Goal: Book appointment/travel/reservation

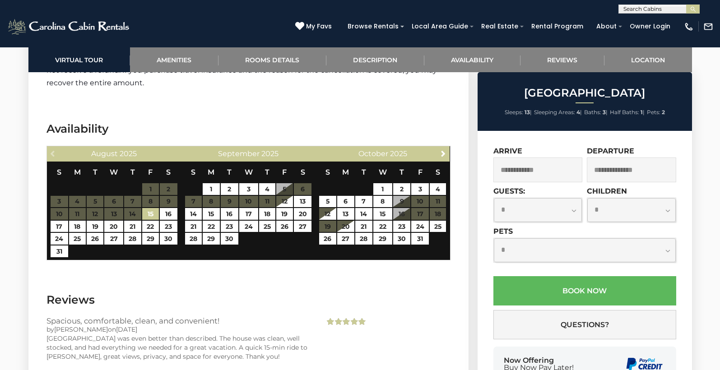
scroll to position [1500, 0]
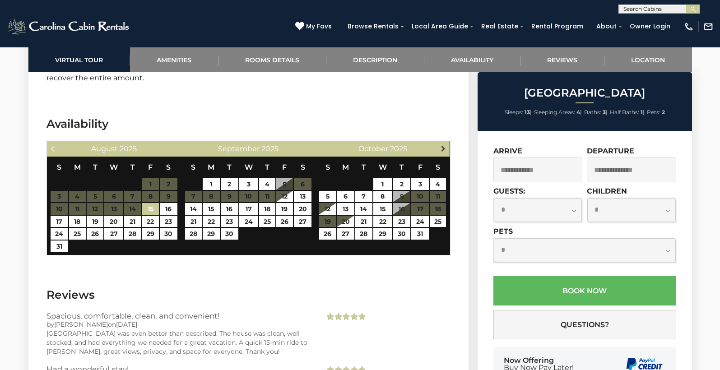
click at [444, 150] on span "Next" at bounding box center [443, 148] width 7 height 7
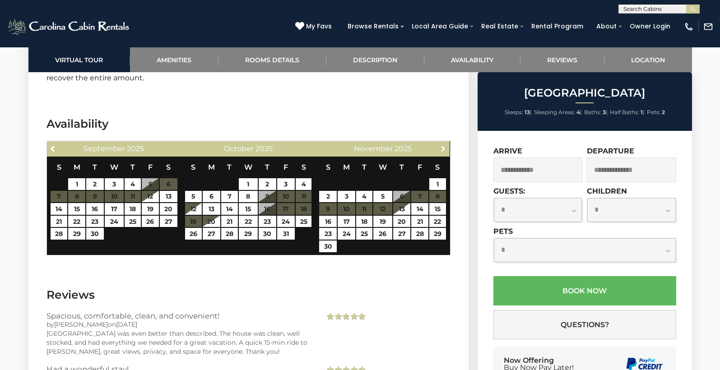
click at [444, 150] on span "Next" at bounding box center [443, 148] width 7 height 7
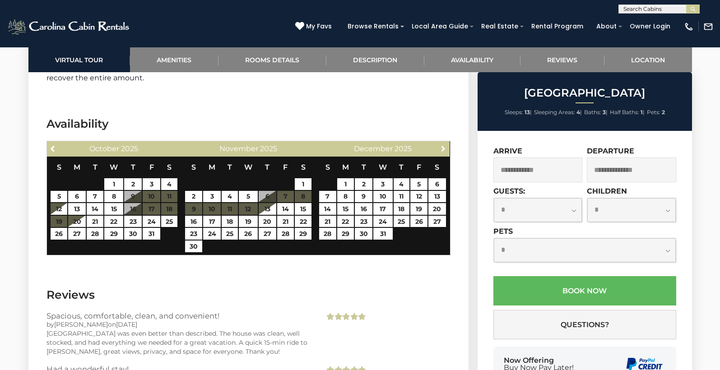
click at [444, 150] on span "Next" at bounding box center [443, 148] width 7 height 7
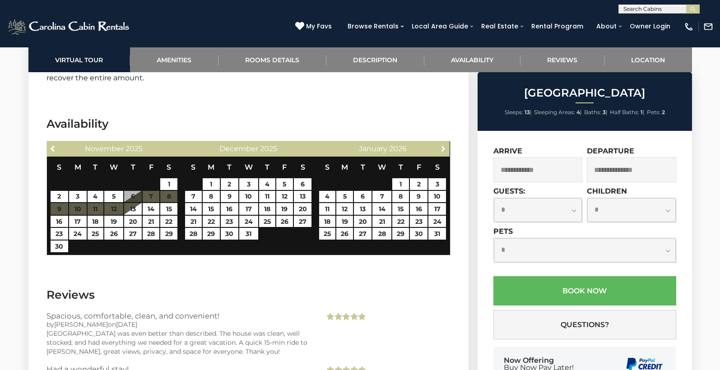
click at [444, 150] on span "Next" at bounding box center [443, 148] width 7 height 7
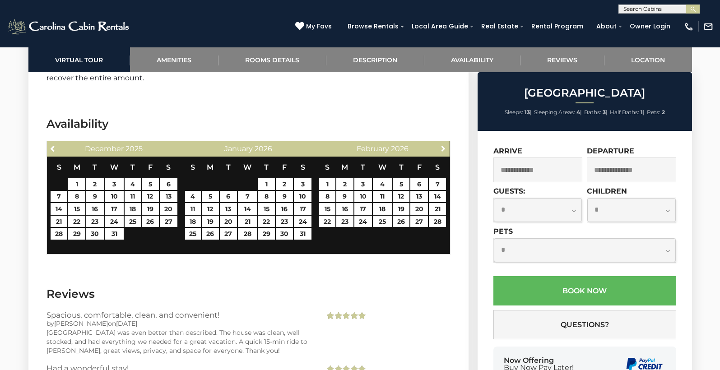
click at [444, 150] on span "Next" at bounding box center [443, 148] width 7 height 7
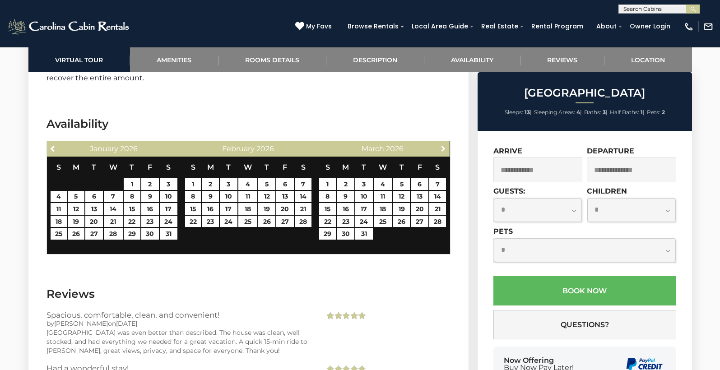
click at [444, 150] on span "Next" at bounding box center [443, 148] width 7 height 7
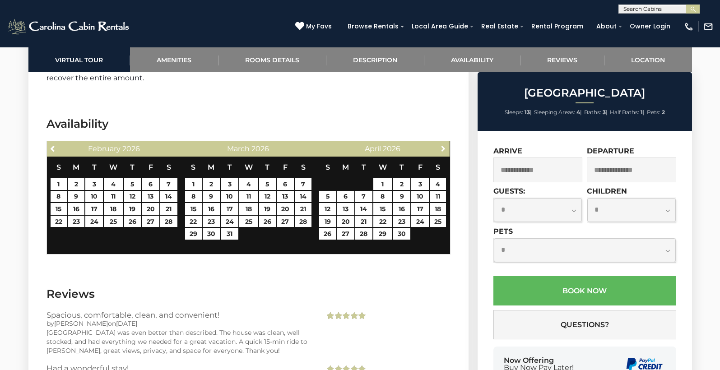
click at [444, 150] on span "Next" at bounding box center [443, 148] width 7 height 7
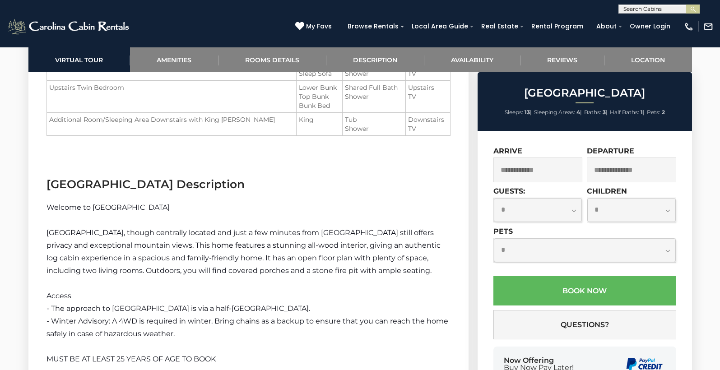
scroll to position [1140, 0]
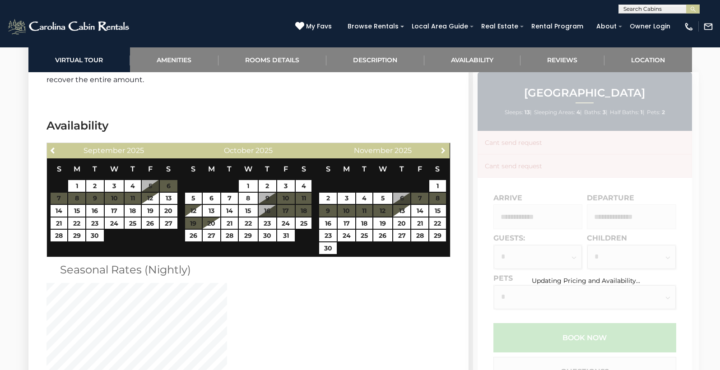
click at [445, 149] on span "Next" at bounding box center [443, 150] width 7 height 7
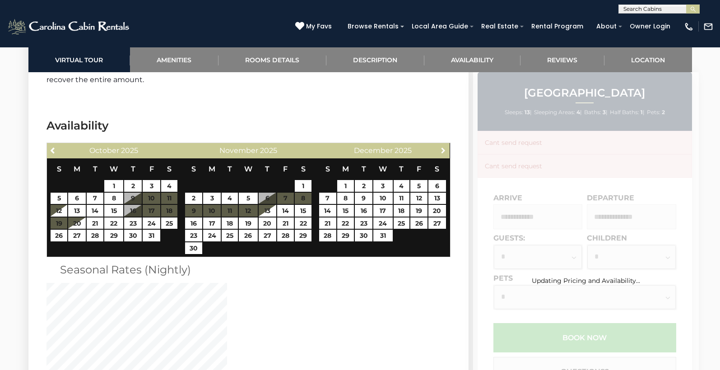
click at [445, 149] on span "Next" at bounding box center [443, 150] width 7 height 7
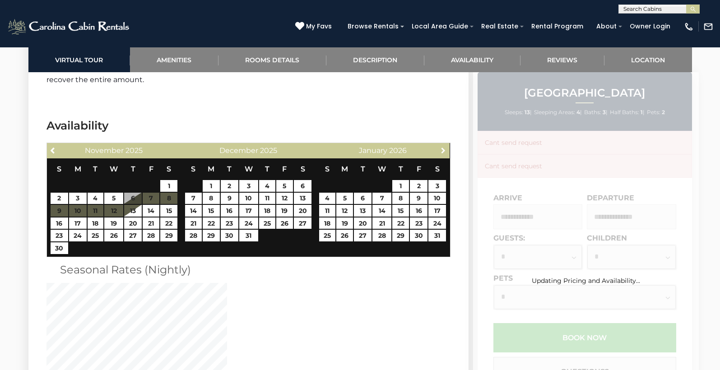
click at [445, 149] on span "Next" at bounding box center [443, 150] width 7 height 7
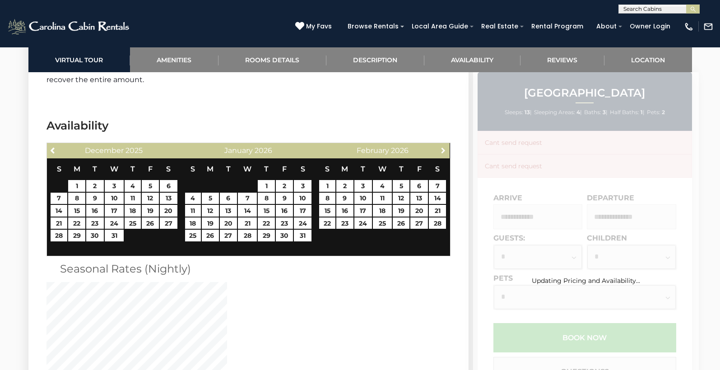
click at [445, 149] on span "Next" at bounding box center [443, 150] width 7 height 7
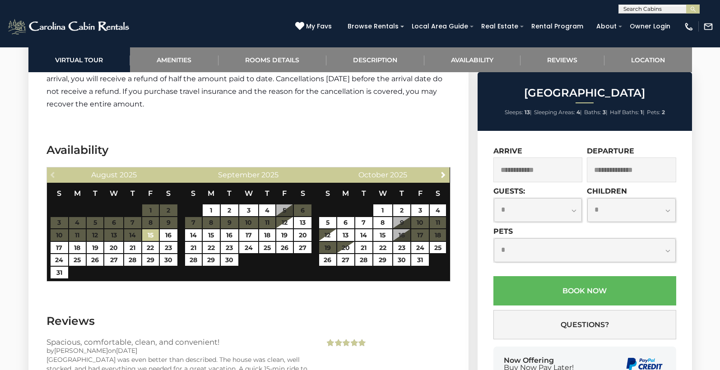
scroll to position [1484, 0]
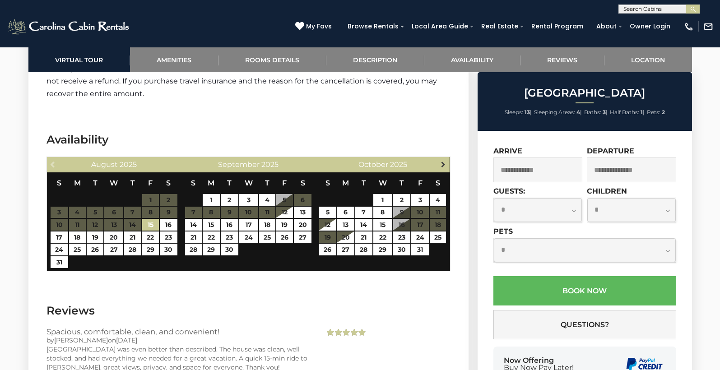
click at [448, 164] on link "Next" at bounding box center [442, 163] width 11 height 11
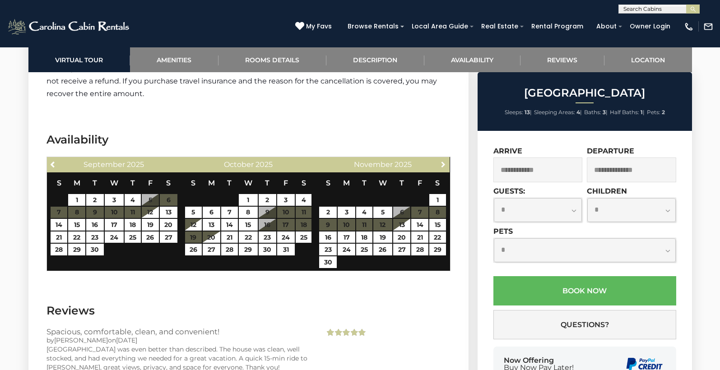
click at [448, 164] on link "Next" at bounding box center [442, 163] width 11 height 11
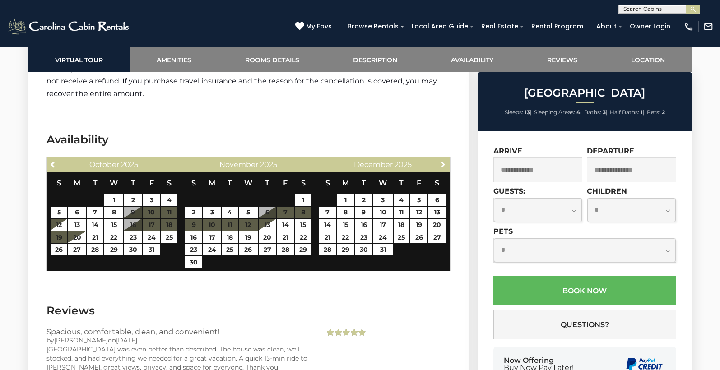
click at [448, 164] on link "Next" at bounding box center [442, 163] width 11 height 11
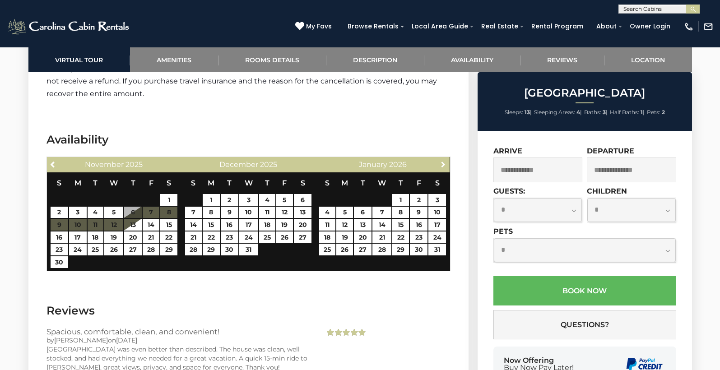
click at [448, 164] on link "Next" at bounding box center [442, 163] width 11 height 11
